Goal: Transaction & Acquisition: Purchase product/service

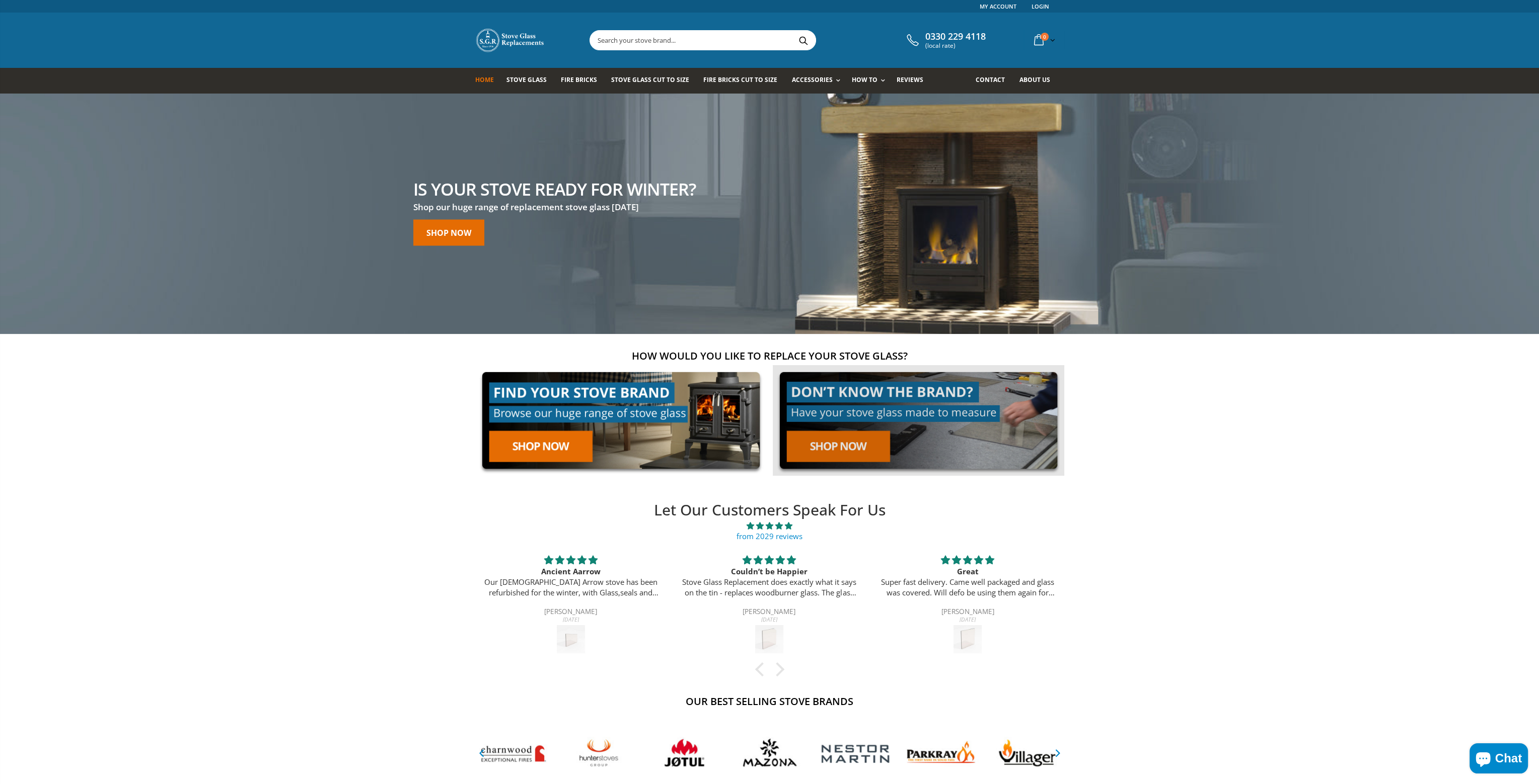
click at [857, 458] on link at bounding box center [918, 421] width 291 height 111
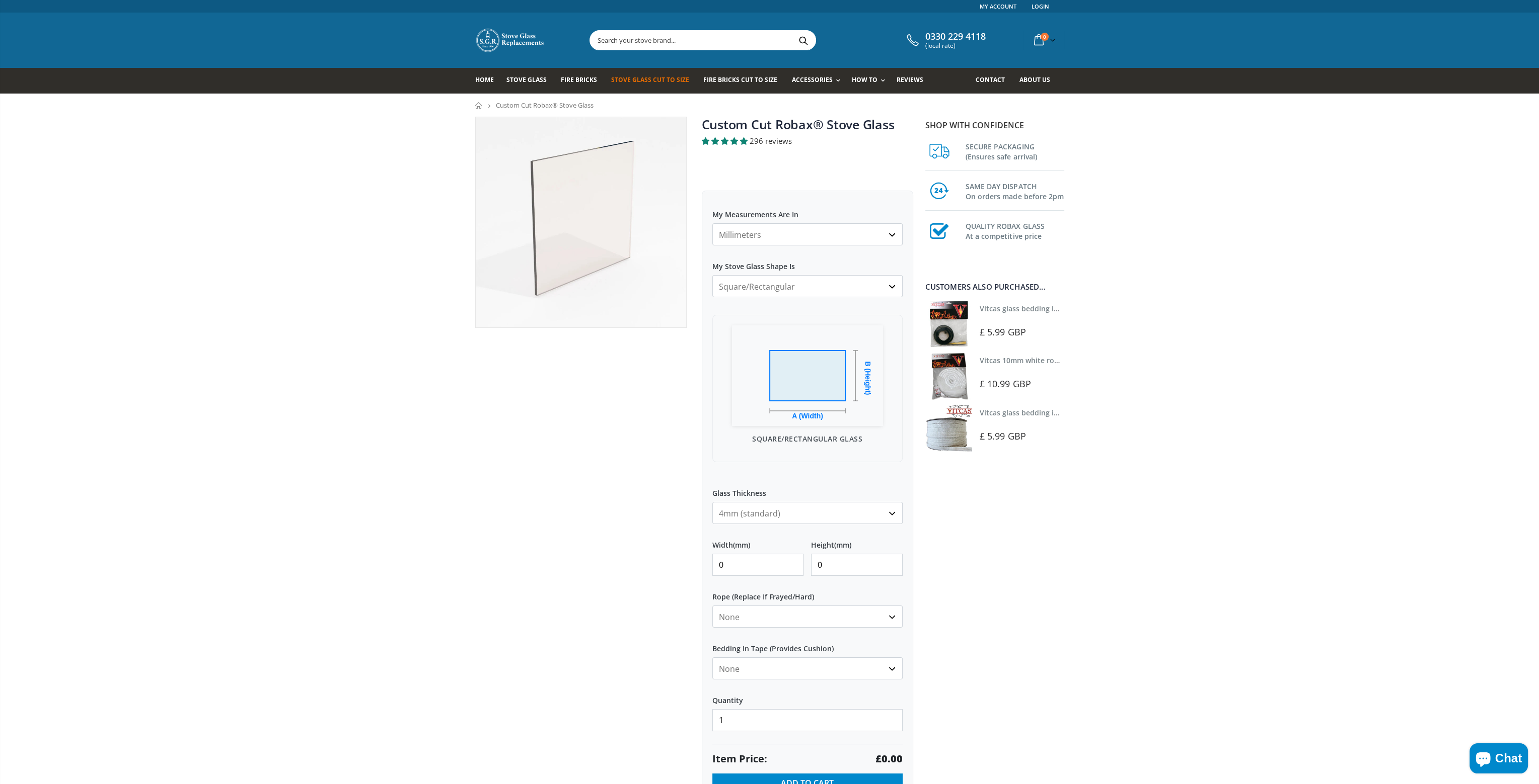
drag, startPoint x: 739, startPoint y: 564, endPoint x: 689, endPoint y: 558, distance: 50.4
click at [689, 558] on div "Custom Cut Robax® Stove Glass 296 reviews Pool Type Default Title Pool #1 Pool …" at bounding box center [695, 477] width 453 height 720
type input "120"
